Goal: Complete application form

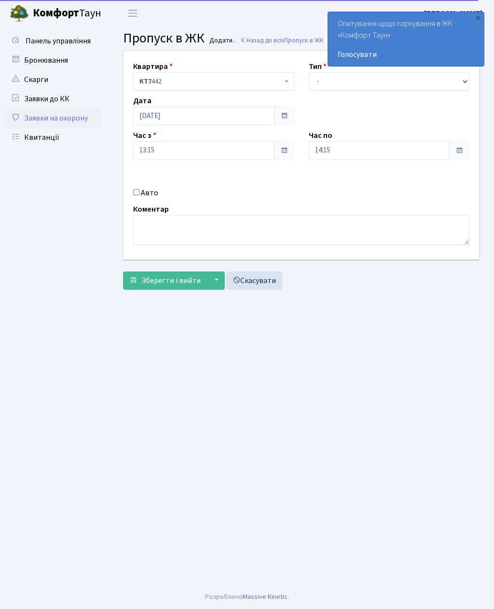
click at [138, 189] on input "Авто" at bounding box center [136, 192] width 6 height 6
checkbox input "true"
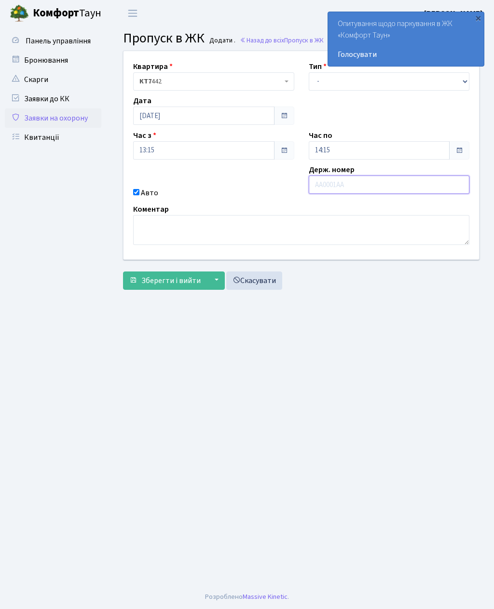
click at [336, 187] on input "text" at bounding box center [389, 185] width 161 height 18
type input "[PERSON_NAME]"
type input "[DEMOGRAPHIC_DATA]"
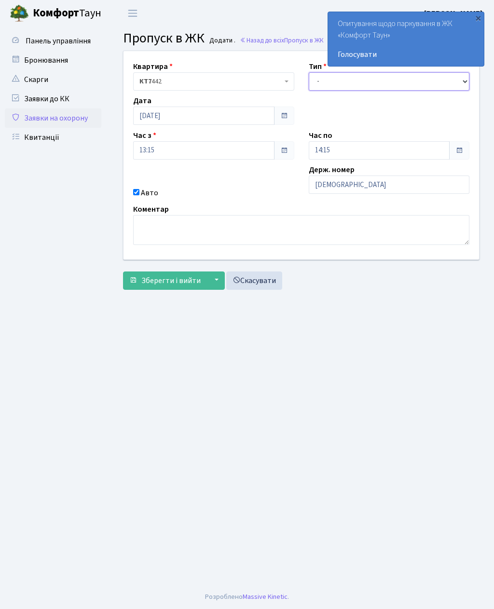
click at [331, 79] on select "- Доставка Таксі Гості Сервіс" at bounding box center [389, 81] width 161 height 18
select select "3"
click at [150, 280] on span "Зберегти і вийти" at bounding box center [170, 280] width 59 height 11
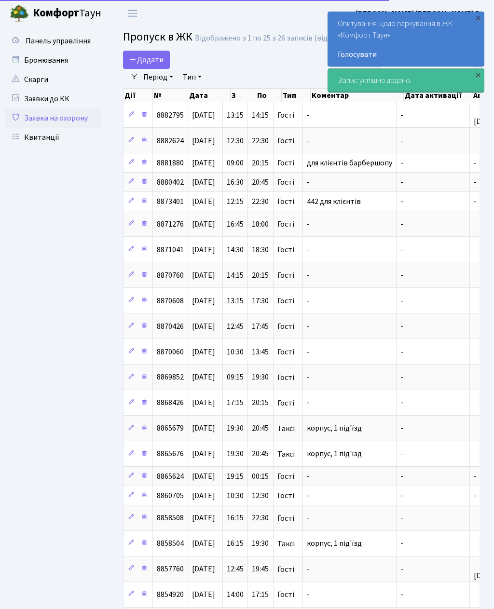
select select "25"
